Goal: Navigation & Orientation: Find specific page/section

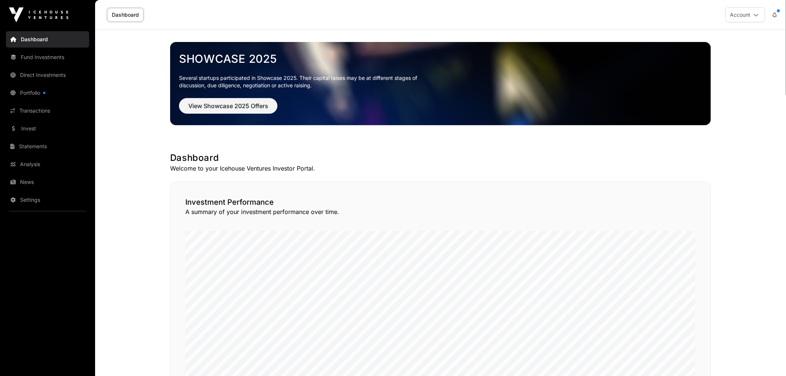
click at [47, 91] on link "Portfolio" at bounding box center [47, 93] width 83 height 16
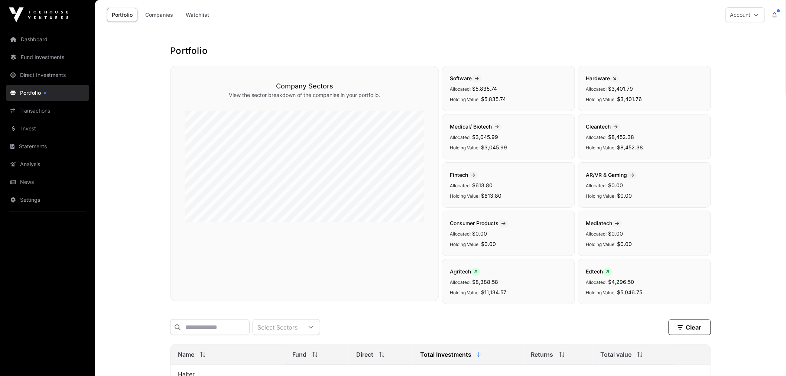
click at [48, 60] on link "Fund Investments" at bounding box center [47, 57] width 83 height 16
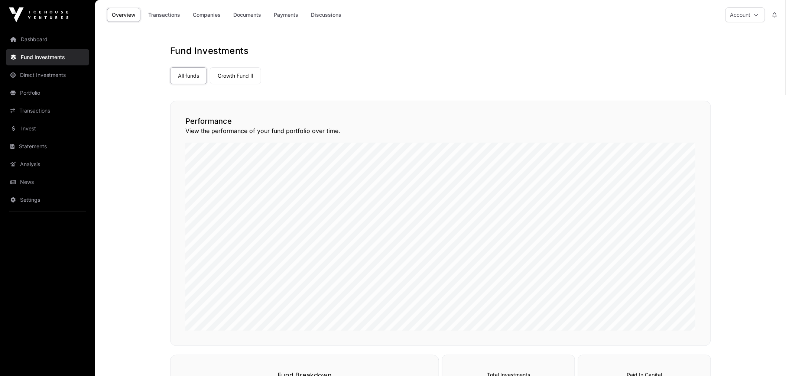
click at [45, 133] on link "Invest" at bounding box center [47, 128] width 83 height 16
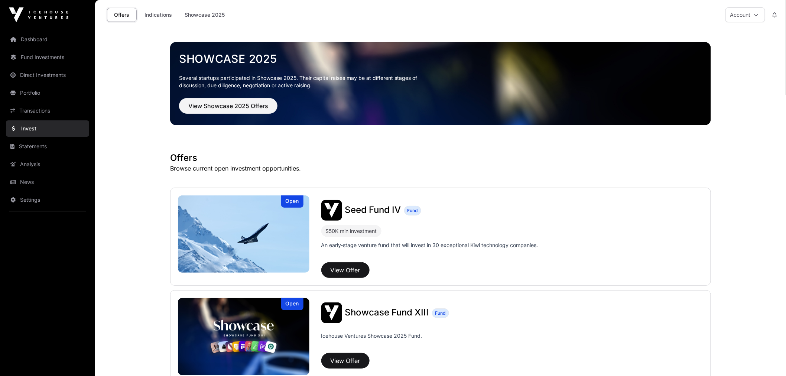
click at [158, 19] on link "Indications" at bounding box center [158, 15] width 37 height 14
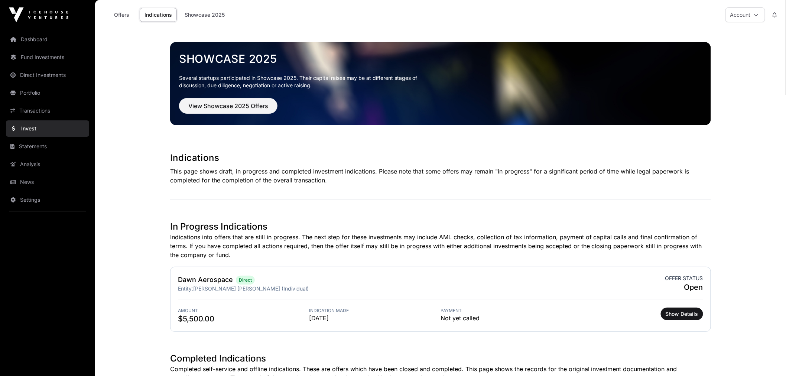
click at [43, 33] on link "Dashboard" at bounding box center [47, 39] width 83 height 16
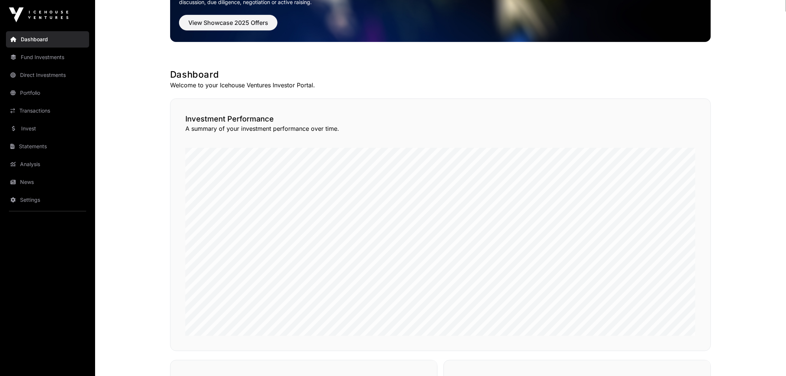
scroll to position [206, 0]
